Goal: Task Accomplishment & Management: Manage account settings

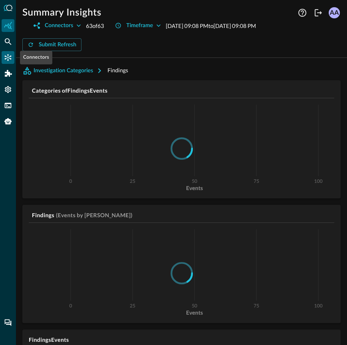
click at [10, 57] on icon "Connectors" at bounding box center [8, 58] width 8 height 8
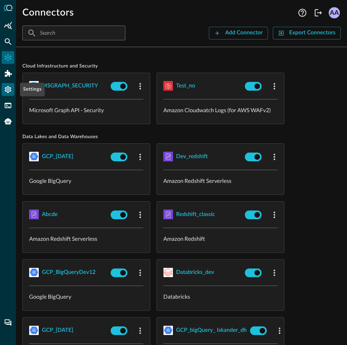
click at [8, 95] on div "Settings" at bounding box center [8, 89] width 13 height 13
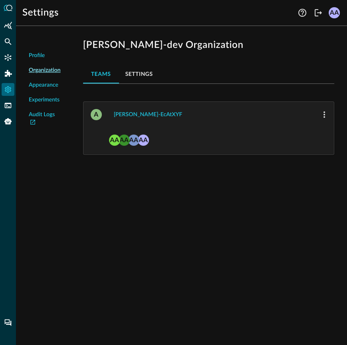
click at [141, 225] on div "Profile Organization Appearance Experiments Audit Logs avnish-dev Organization …" at bounding box center [181, 188] width 331 height 313
click at [319, 15] on icon "Logout" at bounding box center [319, 13] width 10 height 10
